Goal: Task Accomplishment & Management: Manage account settings

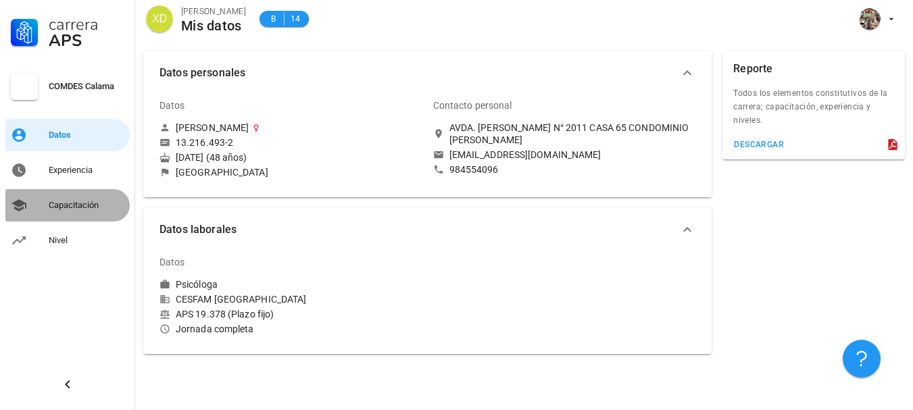
click at [57, 209] on div "Capacitación" at bounding box center [87, 205] width 76 height 11
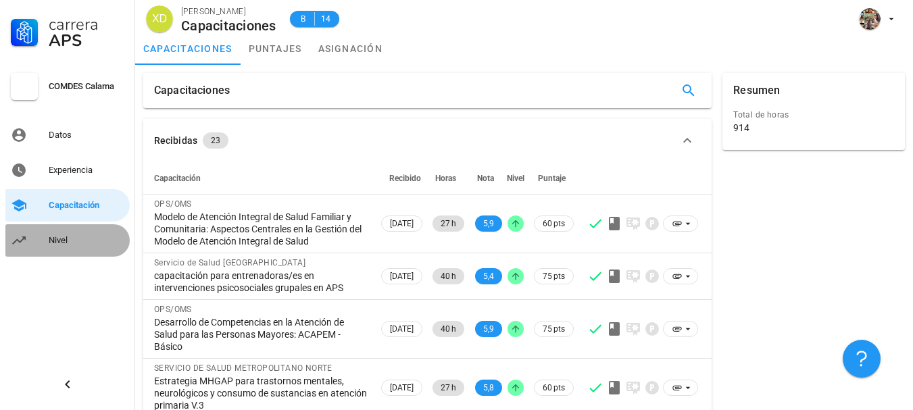
click at [68, 253] on link "Nivel" at bounding box center [67, 240] width 124 height 32
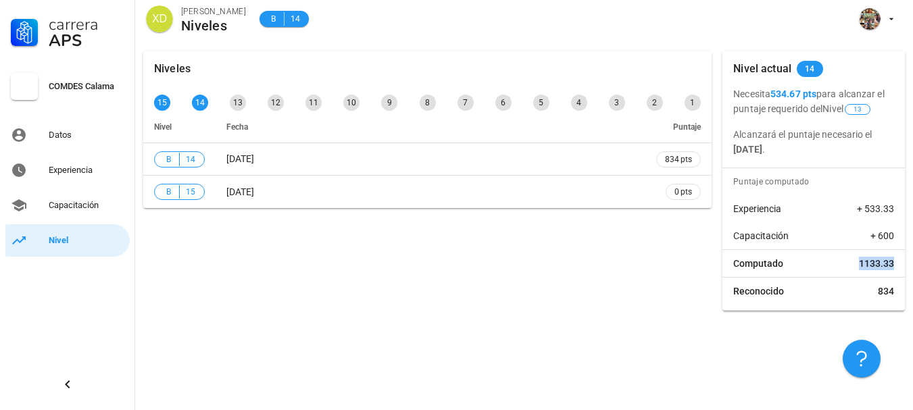
drag, startPoint x: 893, startPoint y: 264, endPoint x: 859, endPoint y: 262, distance: 34.6
click at [859, 262] on div "Computado 1133.33" at bounding box center [814, 263] width 183 height 27
click at [74, 206] on div "Capacitación" at bounding box center [87, 205] width 76 height 11
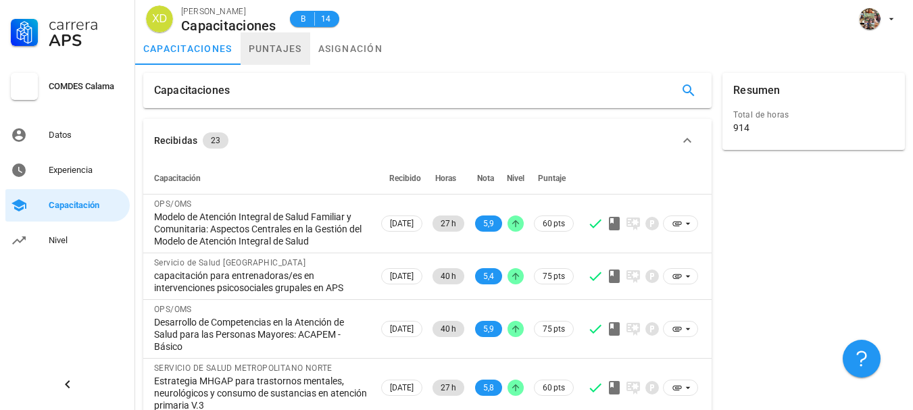
click at [277, 51] on link "puntajes" at bounding box center [276, 48] width 70 height 32
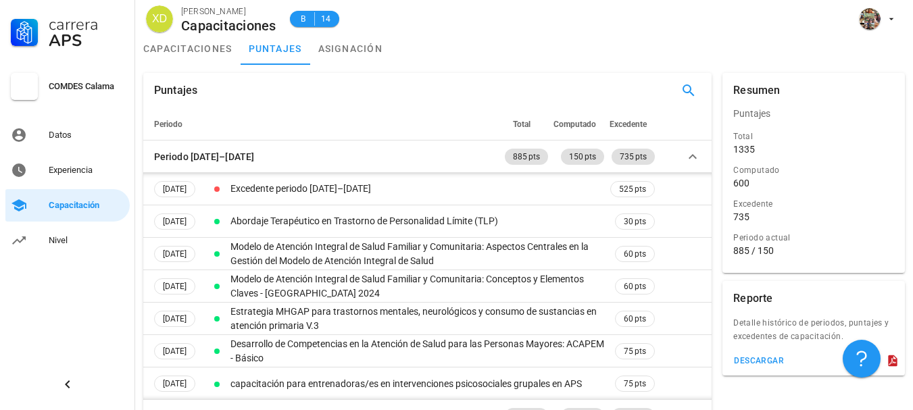
scroll to position [68, 0]
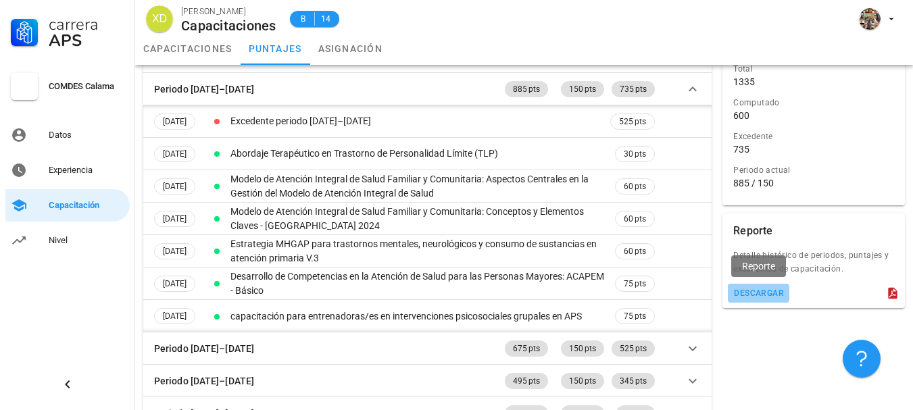
click at [759, 294] on div "descargar" at bounding box center [759, 293] width 51 height 9
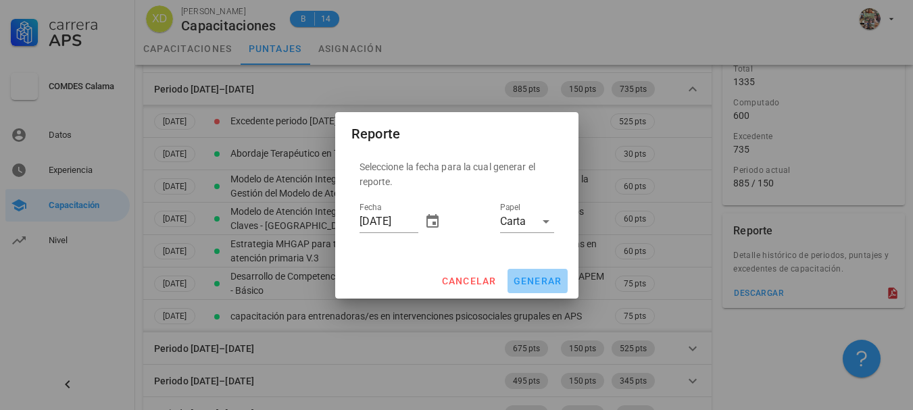
click at [544, 283] on span "generar" at bounding box center [537, 281] width 49 height 11
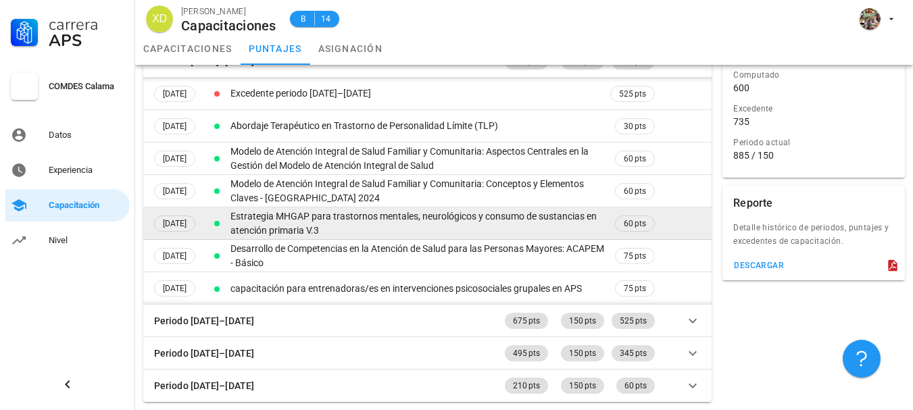
scroll to position [0, 0]
